Goal: Task Accomplishment & Management: Manage account settings

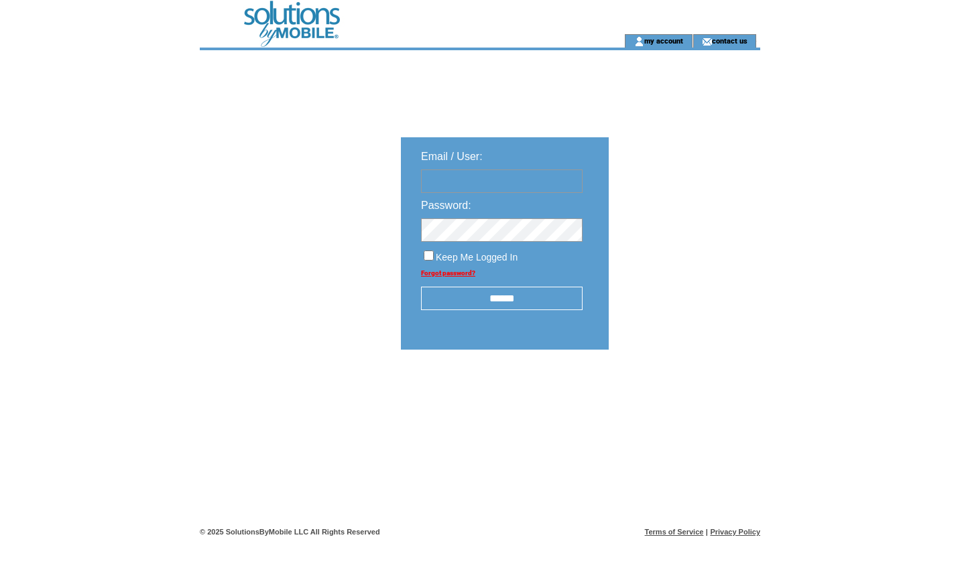
type input "**********"
click at [529, 303] on input "******" at bounding box center [502, 298] width 162 height 23
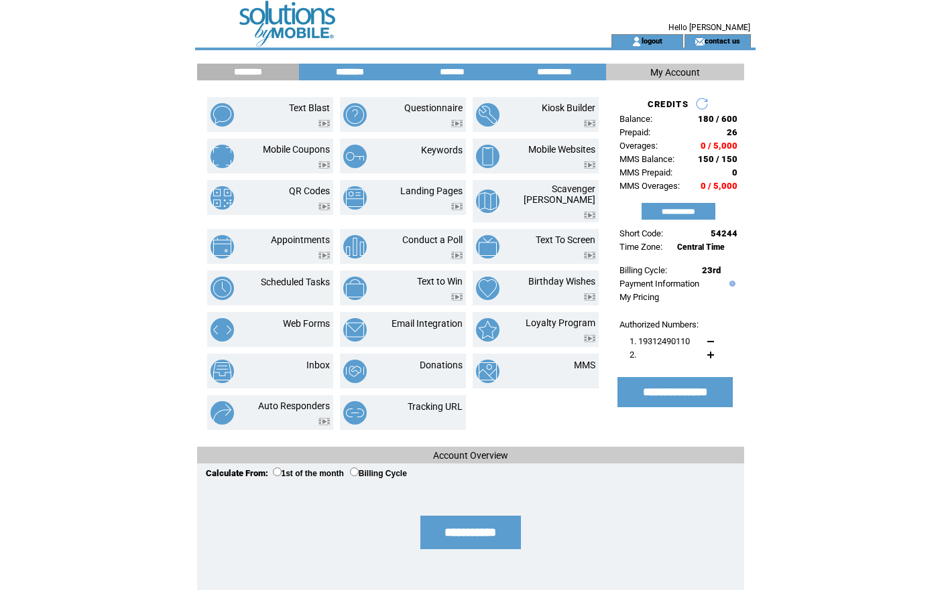
click at [362, 71] on input "********" at bounding box center [350, 71] width 101 height 11
click at [359, 73] on input "********" at bounding box center [350, 71] width 101 height 11
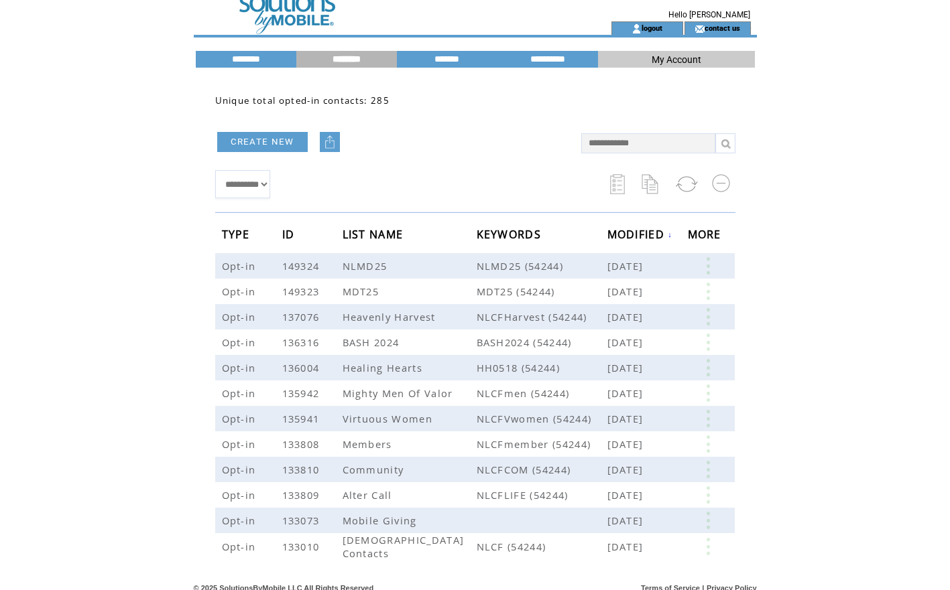
scroll to position [19, 0]
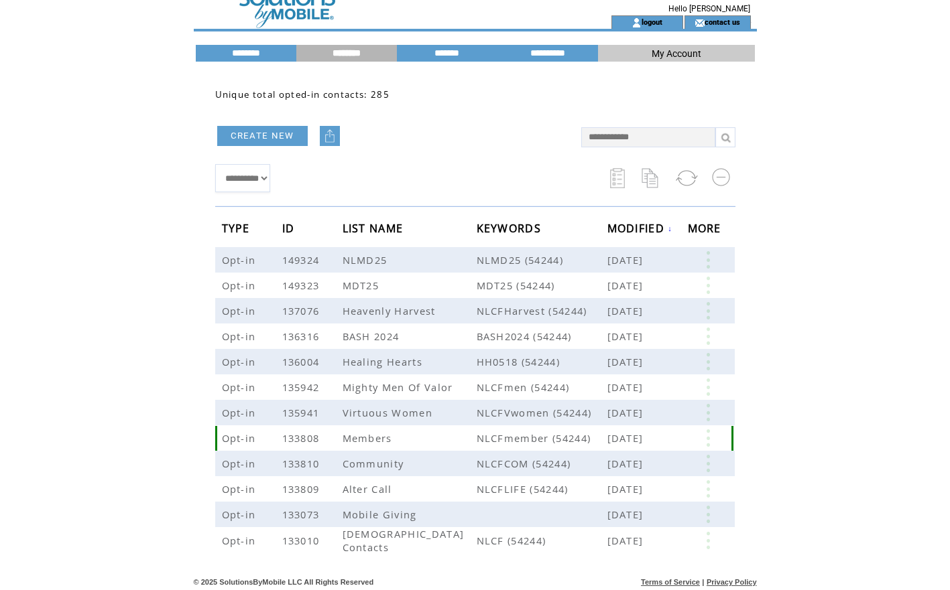
click at [377, 434] on span "Members" at bounding box center [368, 438] width 53 height 13
click at [377, 436] on span "Members" at bounding box center [368, 438] width 53 height 13
drag, startPoint x: 377, startPoint y: 436, endPoint x: 420, endPoint y: 436, distance: 42.9
click at [420, 436] on td "Members" at bounding box center [409, 438] width 134 height 25
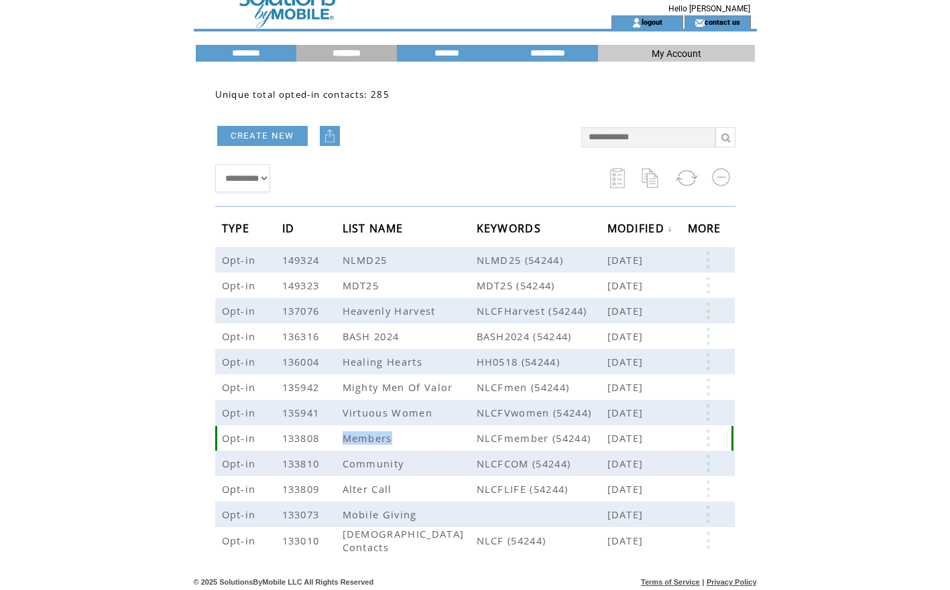
click at [461, 440] on td "Members" at bounding box center [409, 438] width 134 height 25
click at [517, 437] on span "NLCFmember (54244)" at bounding box center [541, 438] width 131 height 13
click at [704, 438] on link at bounding box center [708, 438] width 40 height 17
click at [703, 436] on link at bounding box center [708, 438] width 40 height 17
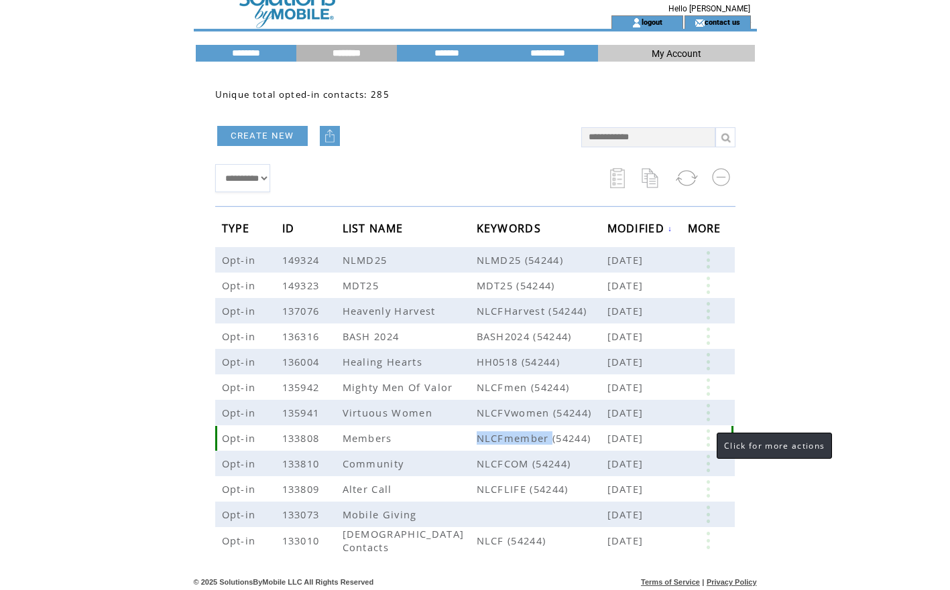
drag, startPoint x: 704, startPoint y: 436, endPoint x: 688, endPoint y: 438, distance: 16.9
click at [688, 438] on link at bounding box center [708, 438] width 40 height 17
click at [705, 446] on td at bounding box center [710, 438] width 44 height 25
click at [709, 438] on link at bounding box center [708, 438] width 40 height 17
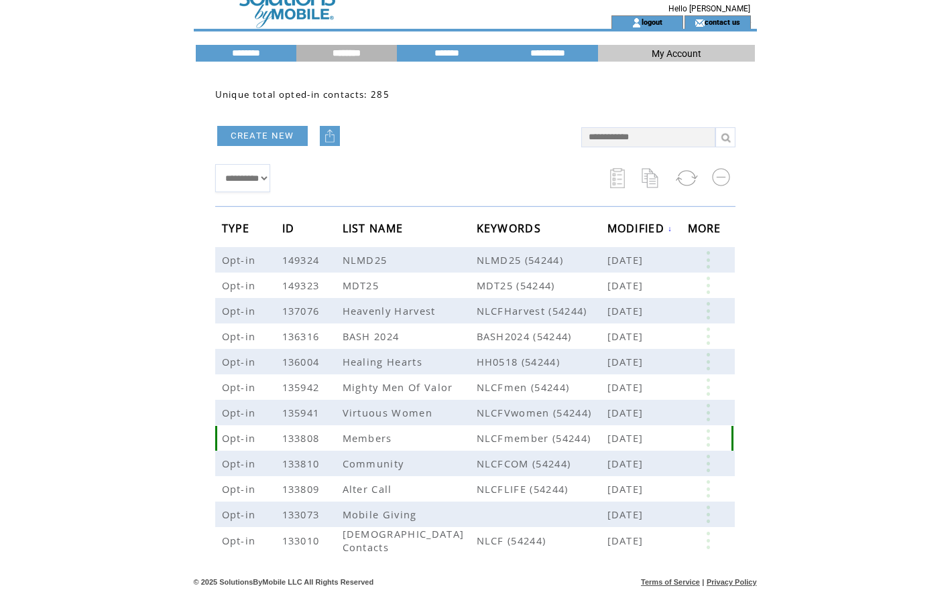
click at [730, 435] on td at bounding box center [710, 438] width 44 height 25
click at [647, 435] on span "Mar 26, 2024" at bounding box center [627, 438] width 40 height 13
drag, startPoint x: 656, startPoint y: 435, endPoint x: 704, endPoint y: 438, distance: 48.4
click at [704, 438] on link at bounding box center [708, 438] width 40 height 17
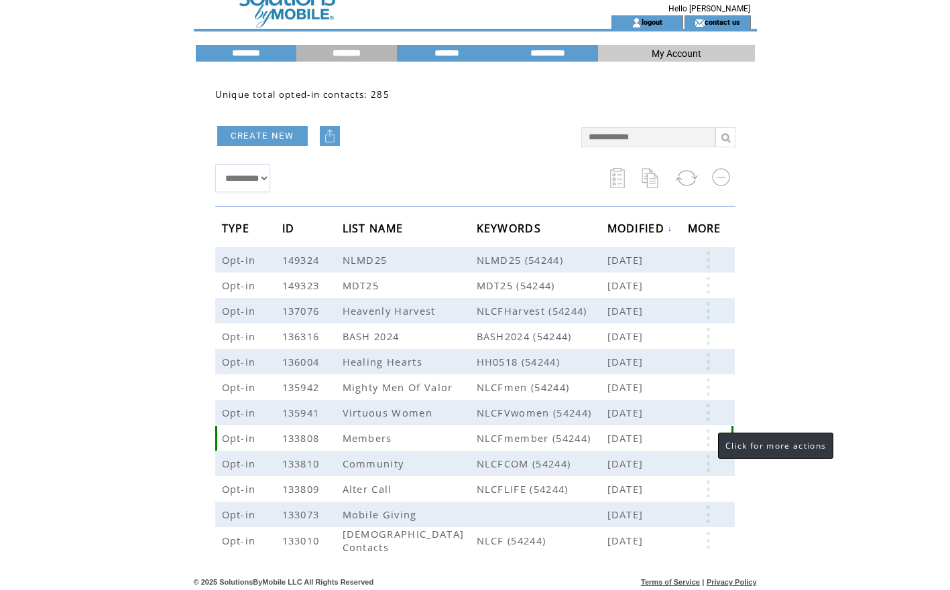
click at [710, 440] on link at bounding box center [708, 438] width 40 height 17
click at [245, 442] on span "Opt-in" at bounding box center [241, 438] width 38 height 13
drag, startPoint x: 245, startPoint y: 442, endPoint x: 372, endPoint y: 437, distance: 127.4
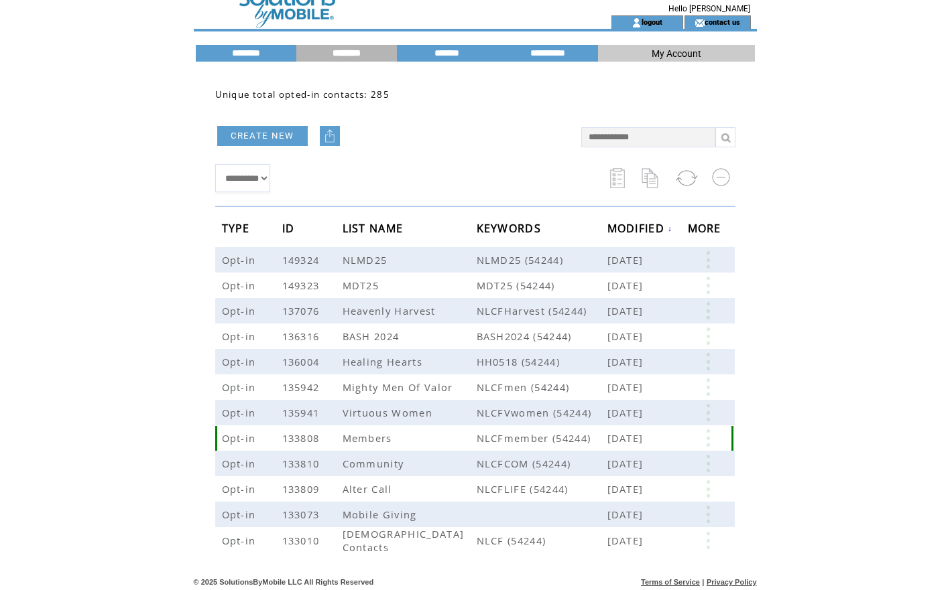
click at [372, 437] on span "Members" at bounding box center [368, 438] width 53 height 13
click at [522, 437] on span "NLCFmember (54244)" at bounding box center [541, 438] width 131 height 13
click at [708, 440] on link at bounding box center [708, 438] width 40 height 17
click at [708, 434] on link at bounding box center [708, 438] width 40 height 17
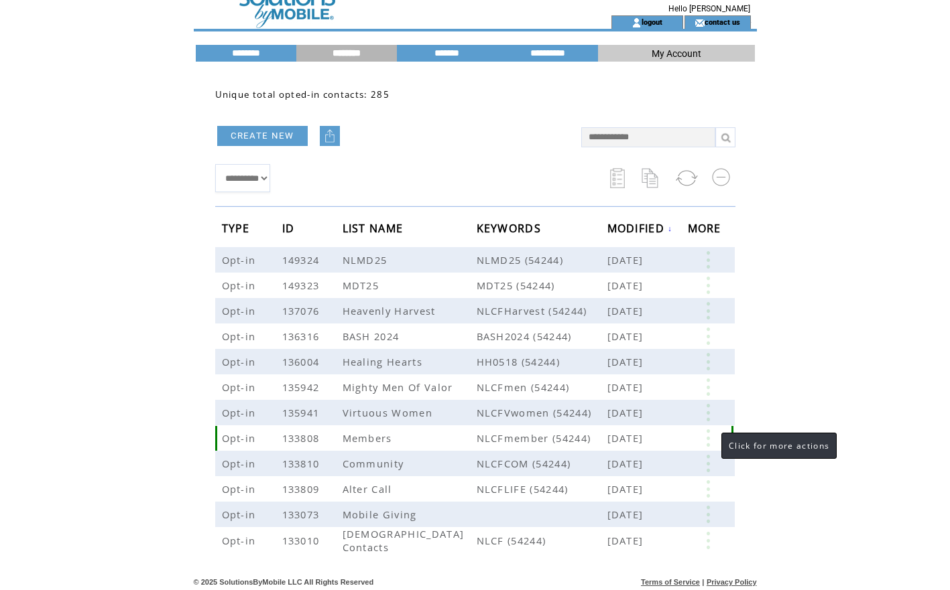
click at [708, 434] on link at bounding box center [708, 438] width 40 height 17
drag, startPoint x: 706, startPoint y: 430, endPoint x: 708, endPoint y: 437, distance: 7.2
click at [708, 437] on link at bounding box center [708, 438] width 40 height 17
click at [712, 440] on link at bounding box center [708, 438] width 40 height 17
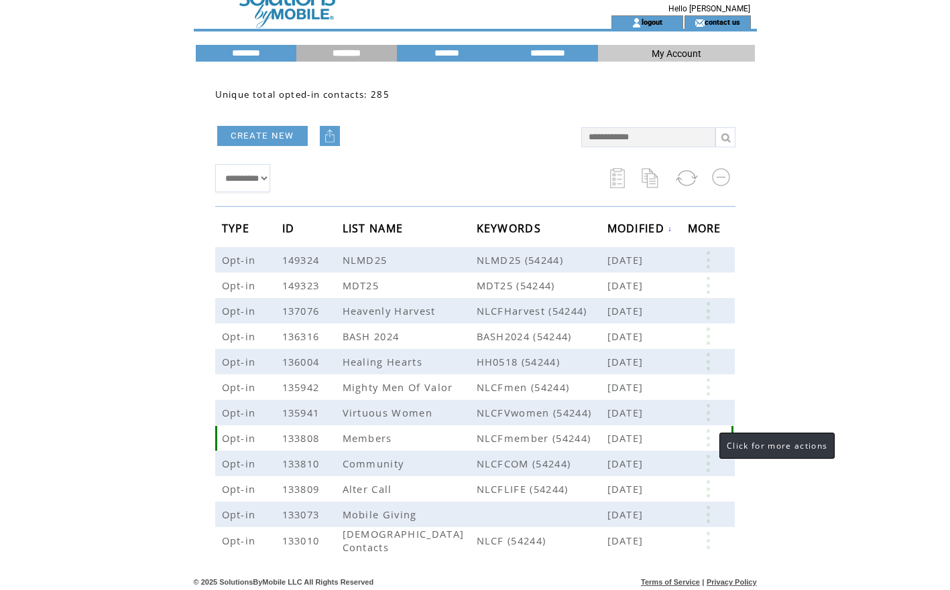
click at [712, 440] on link at bounding box center [708, 438] width 40 height 17
click at [672, 232] on link "MODIFIED ↓" at bounding box center [640, 228] width 66 height 8
click at [268, 49] on input "********" at bounding box center [246, 53] width 101 height 11
click at [706, 437] on link at bounding box center [708, 438] width 40 height 17
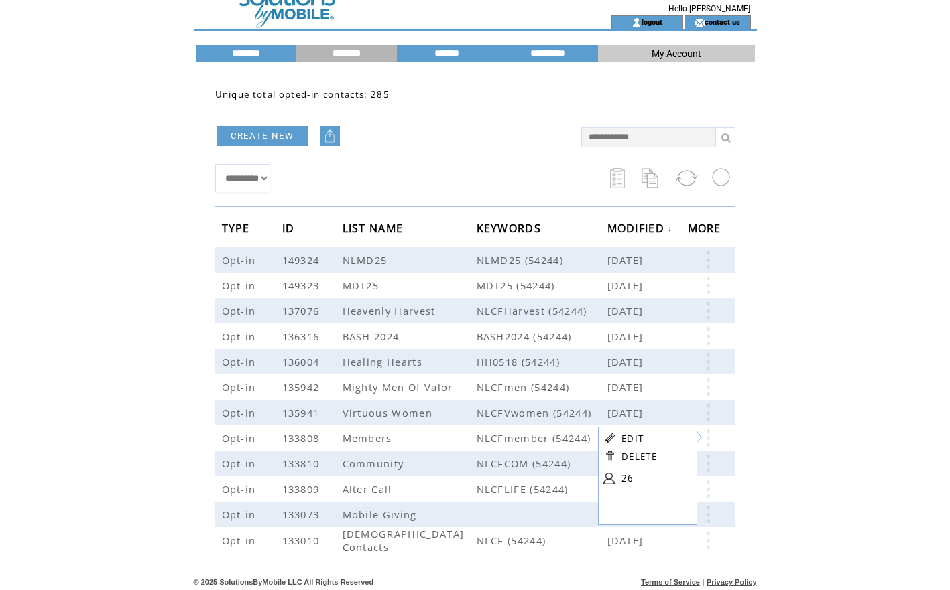
click at [621, 477] on link "26" at bounding box center [654, 478] width 67 height 20
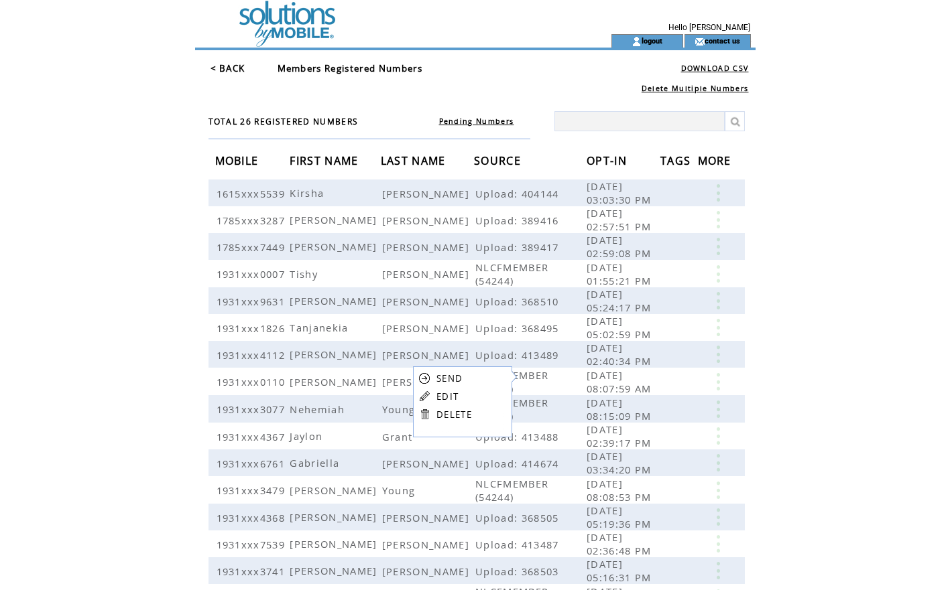
click at [945, 310] on html "**********" at bounding box center [475, 295] width 950 height 590
click at [399, 156] on span "LAST NAME" at bounding box center [415, 162] width 68 height 25
click at [341, 157] on span "FIRST NAME" at bounding box center [325, 162] width 72 height 25
